Goal: Task Accomplishment & Management: Manage account settings

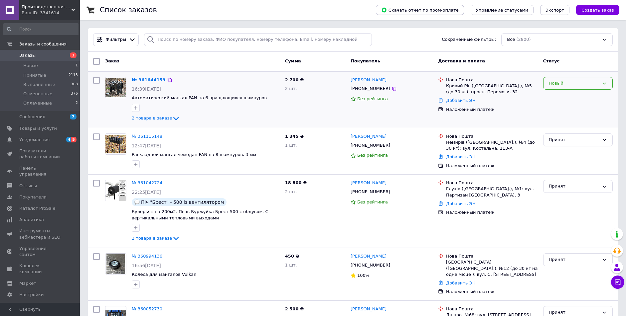
click at [557, 83] on div "Новый" at bounding box center [574, 83] width 50 height 7
click at [561, 99] on li "Принят" at bounding box center [577, 97] width 69 height 12
click at [391, 89] on icon at bounding box center [393, 88] width 5 height 5
click at [153, 118] on span "2 товара в заказе" at bounding box center [152, 118] width 40 height 5
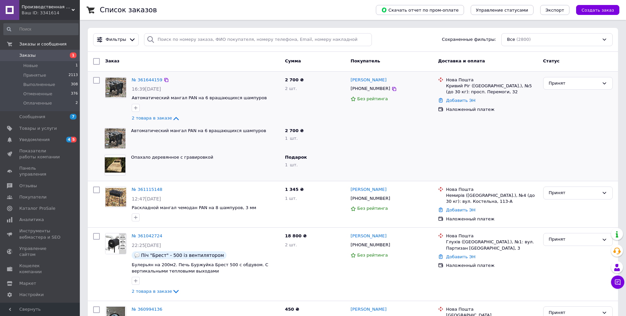
click at [446, 87] on div "Кривий Ріг ([GEOGRAPHIC_DATA].), №5 (до 30 кг): просп. Перемоги, 32" at bounding box center [492, 89] width 92 height 12
drag, startPoint x: 384, startPoint y: 81, endPoint x: 350, endPoint y: 81, distance: 34.2
click at [350, 81] on div "[PERSON_NAME]" at bounding box center [391, 80] width 83 height 8
copy link "[PERSON_NAME]"
click at [392, 91] on icon at bounding box center [394, 89] width 4 height 4
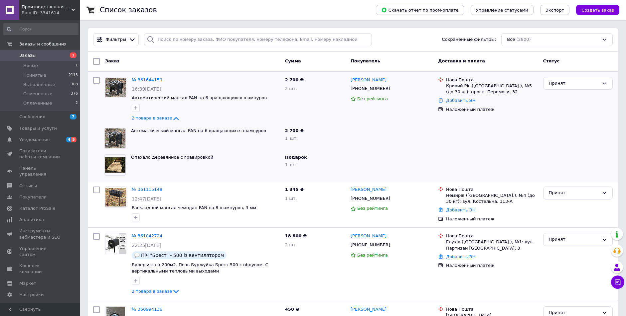
click at [38, 54] on span "Заказы" at bounding box center [40, 56] width 42 height 6
